Goal: Navigation & Orientation: Find specific page/section

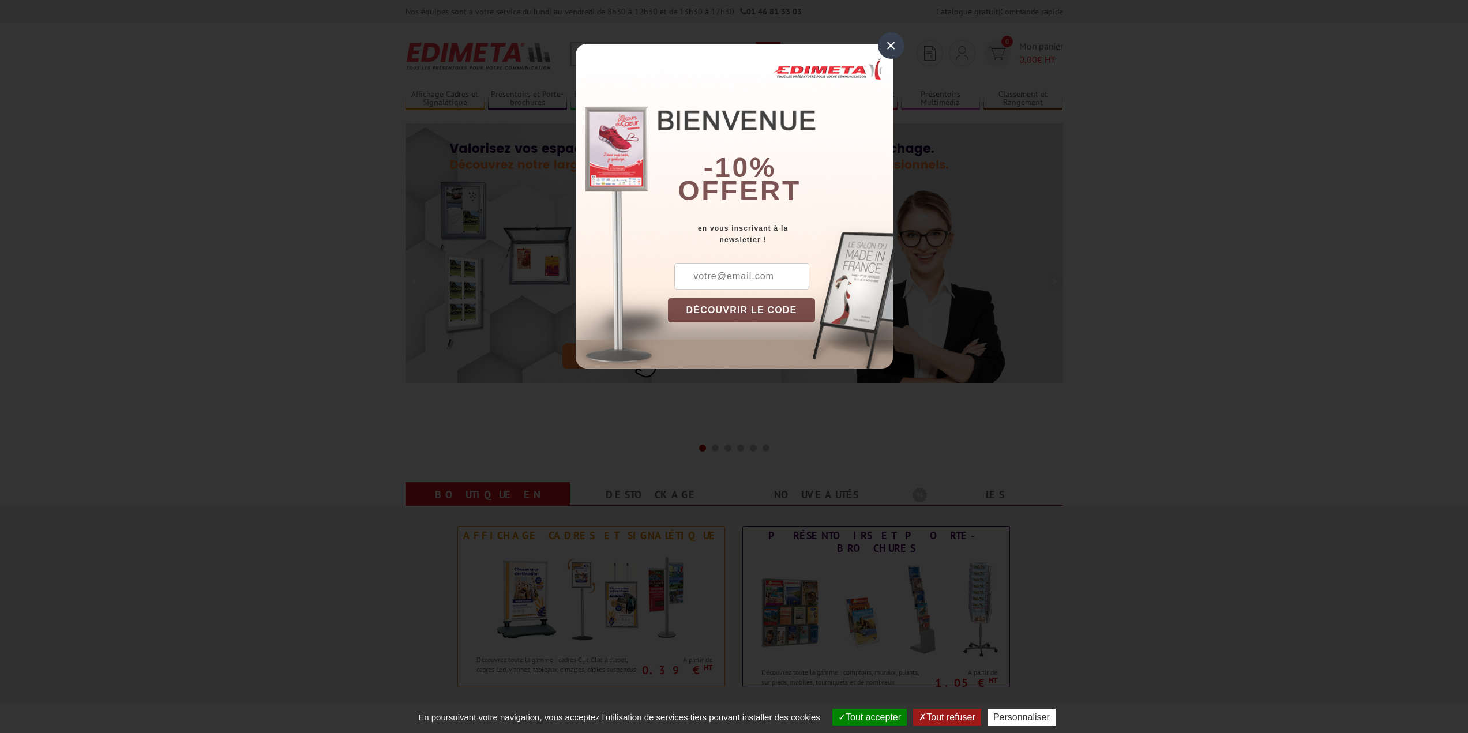
click at [895, 48] on div "×" at bounding box center [891, 45] width 27 height 27
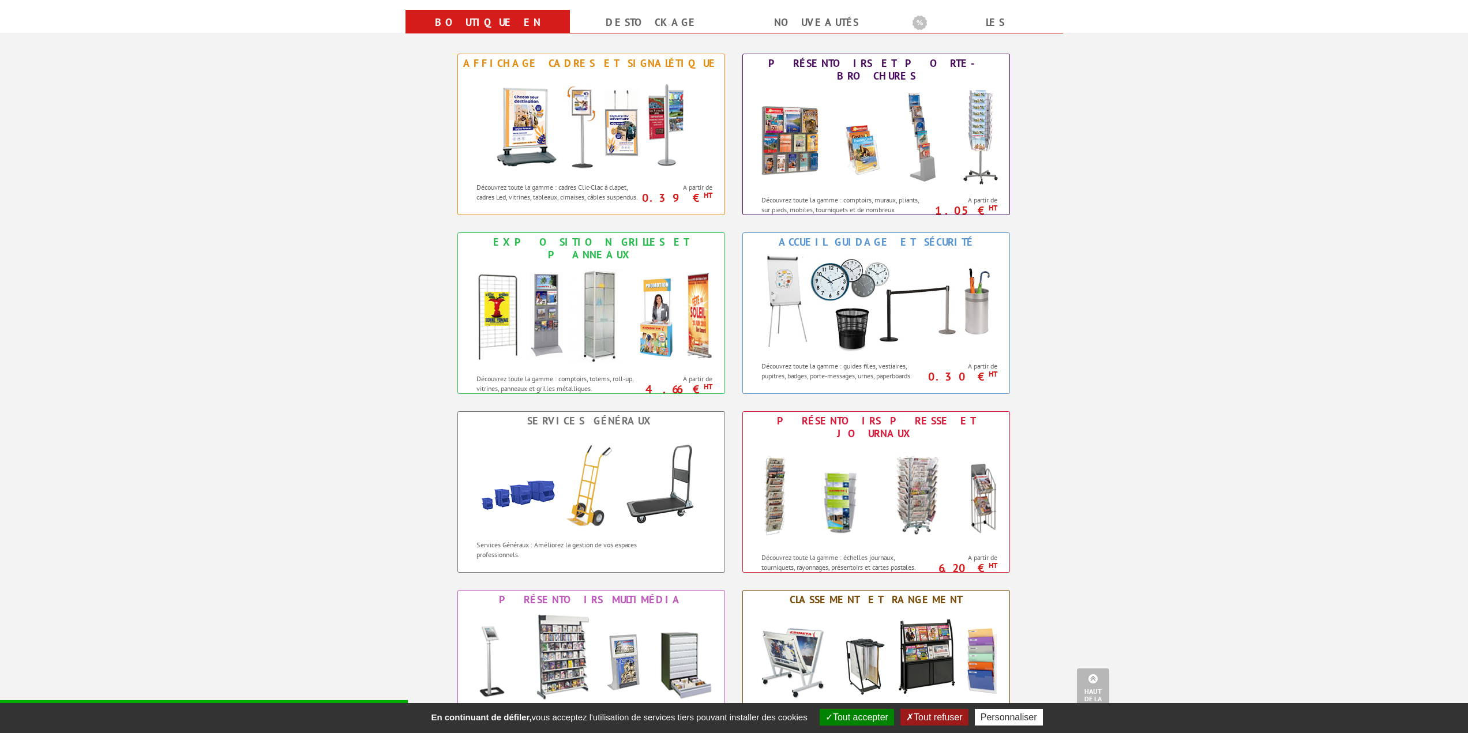
scroll to position [462, 0]
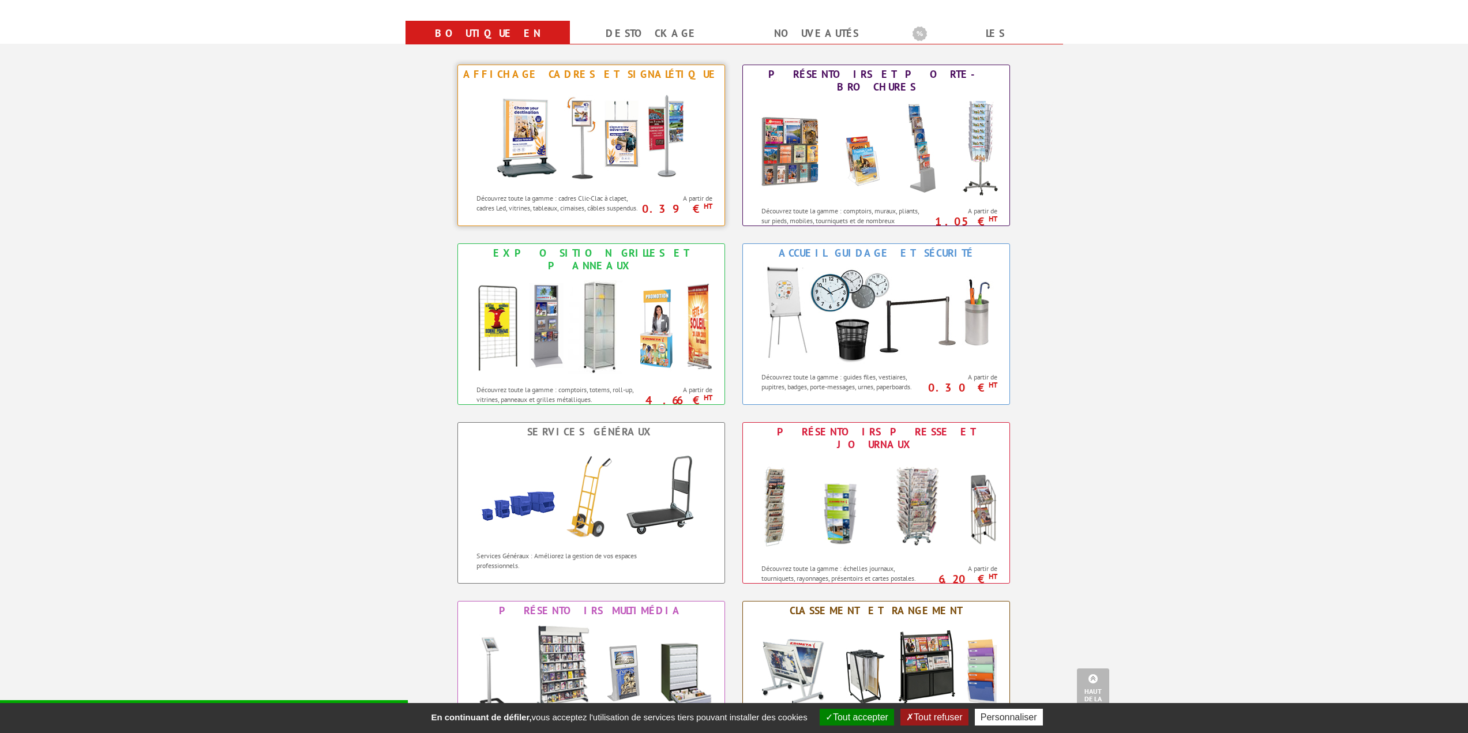
click at [698, 150] on div at bounding box center [591, 136] width 267 height 104
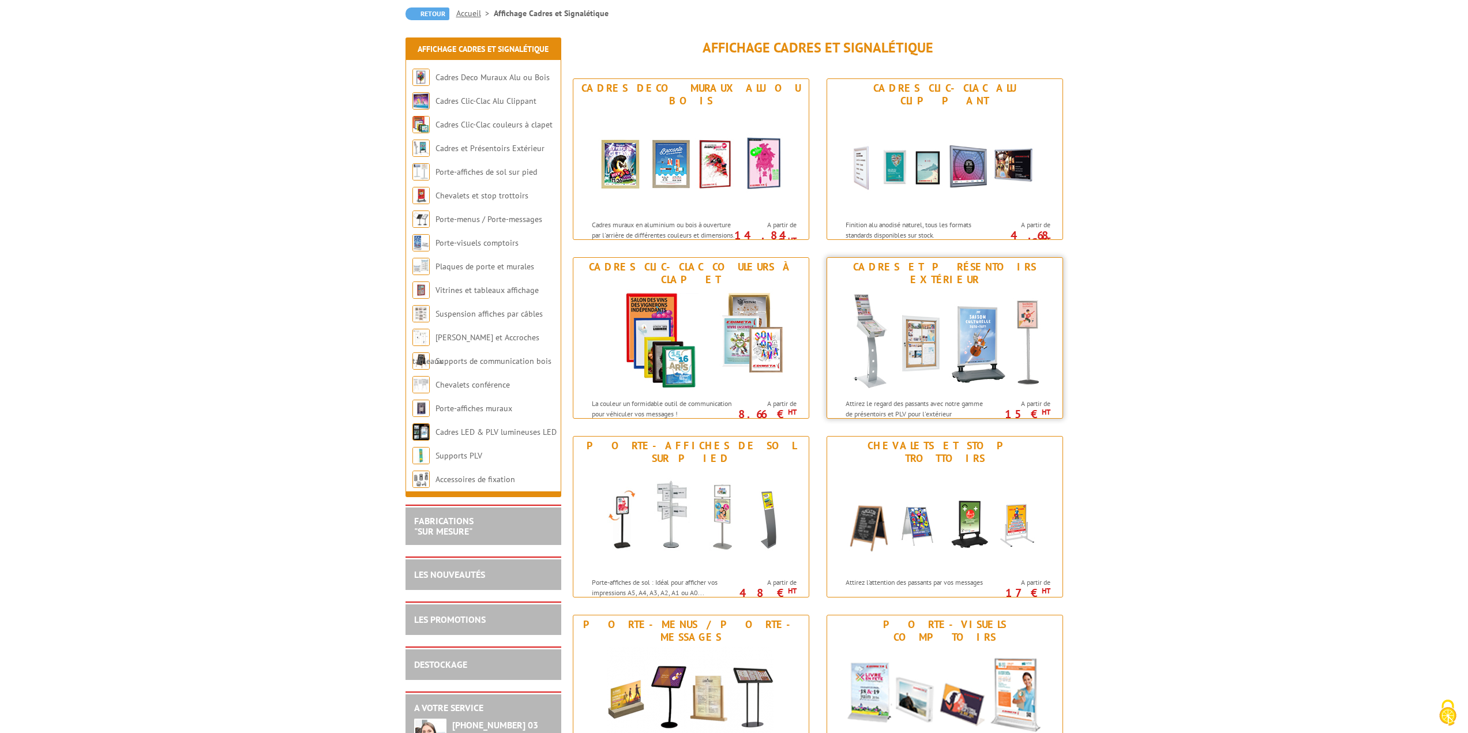
scroll to position [115, 0]
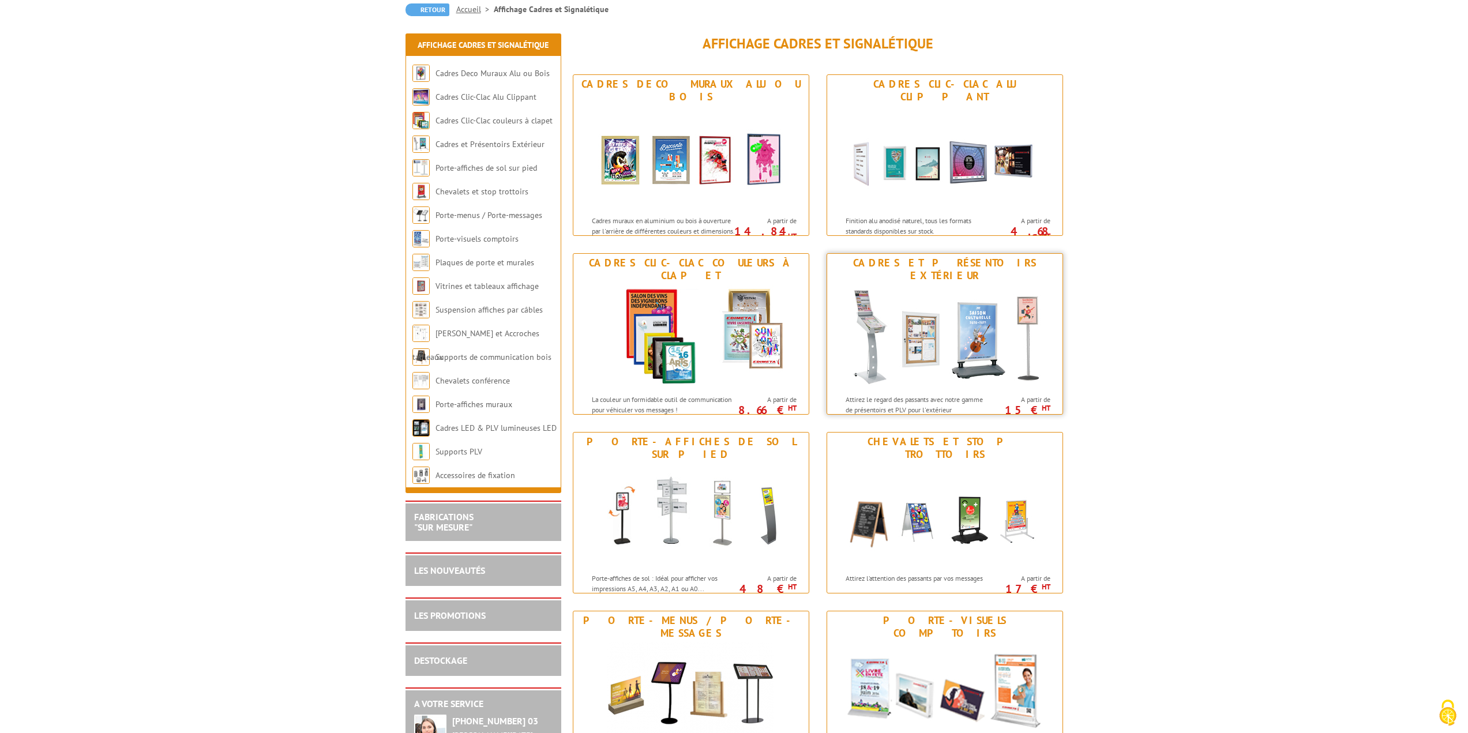
click at [996, 326] on img at bounding box center [944, 337] width 213 height 104
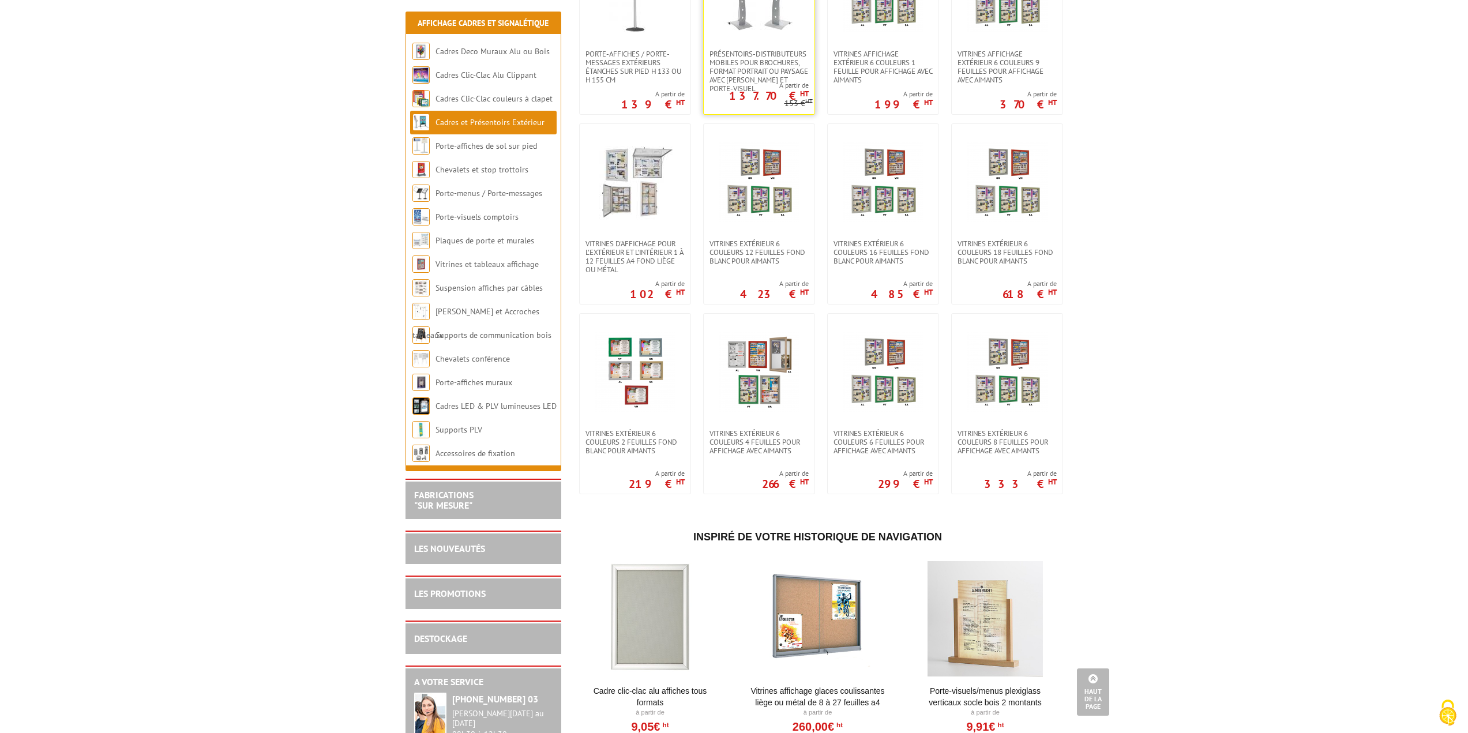
scroll to position [515, 0]
